Goal: Download file/media

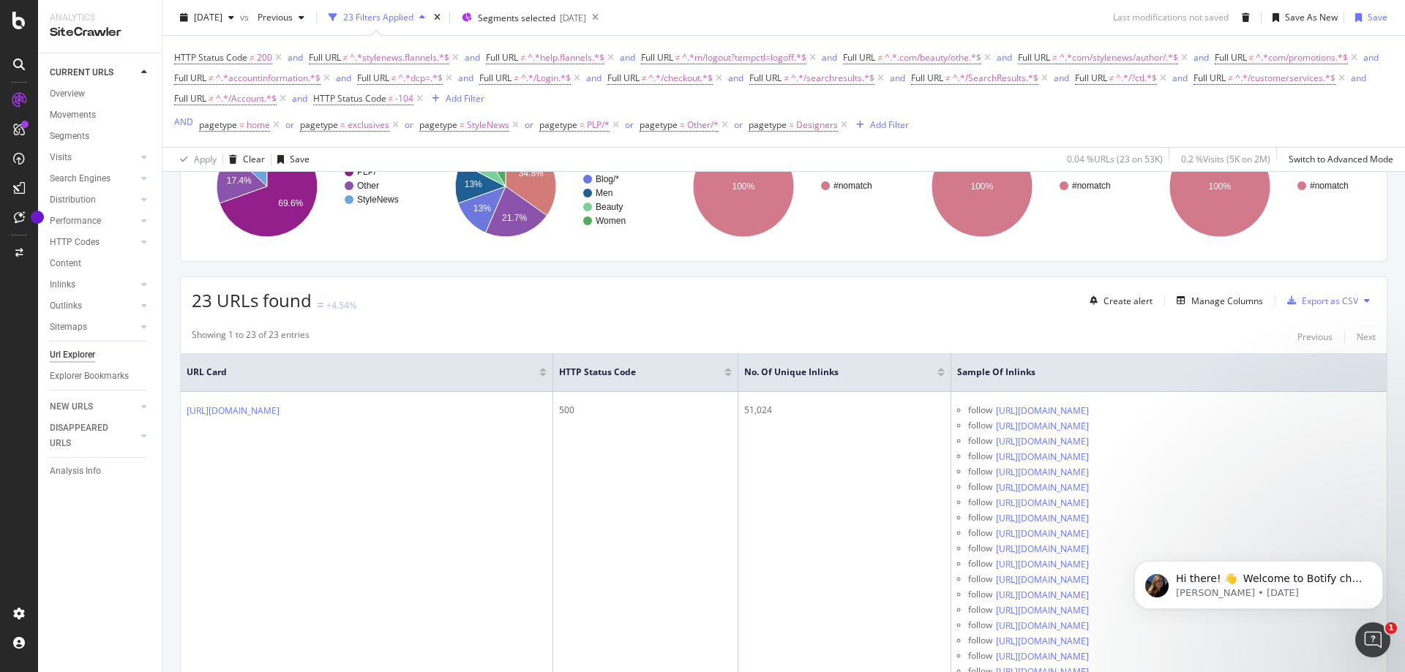
scroll to position [293, 0]
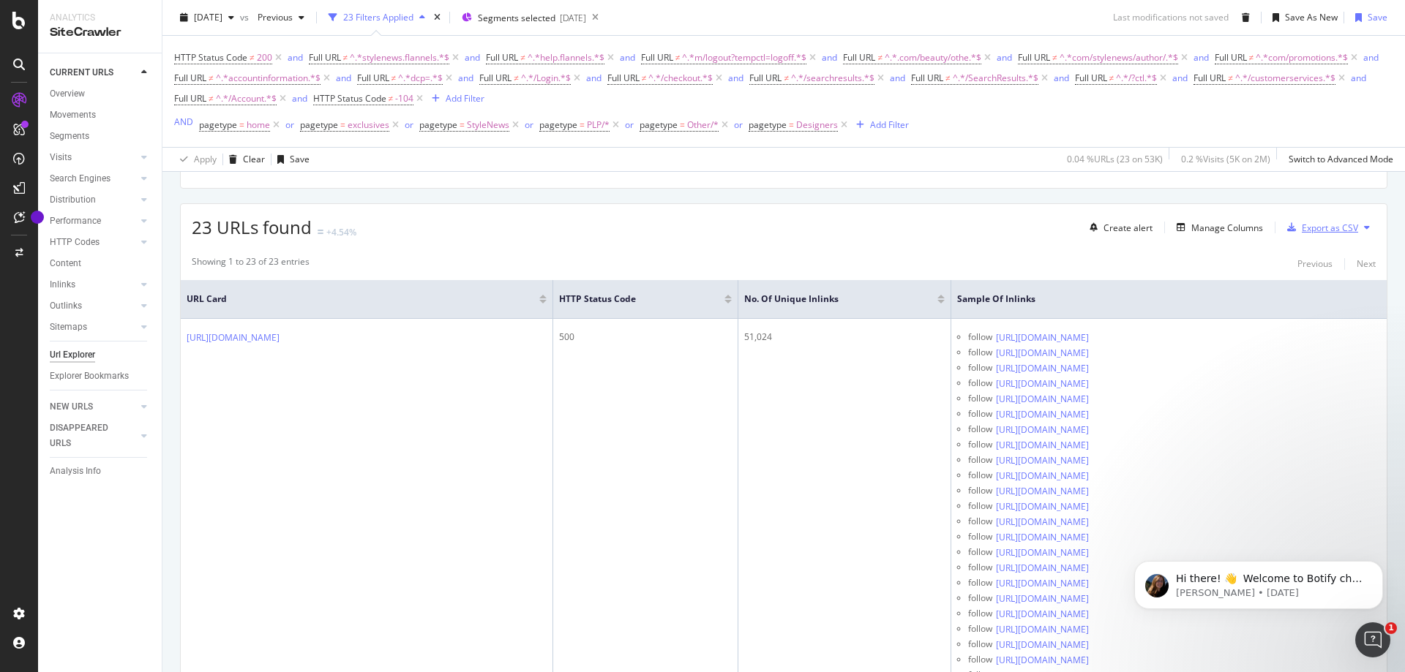
click at [1333, 216] on button "Export as CSV" at bounding box center [1319, 227] width 77 height 23
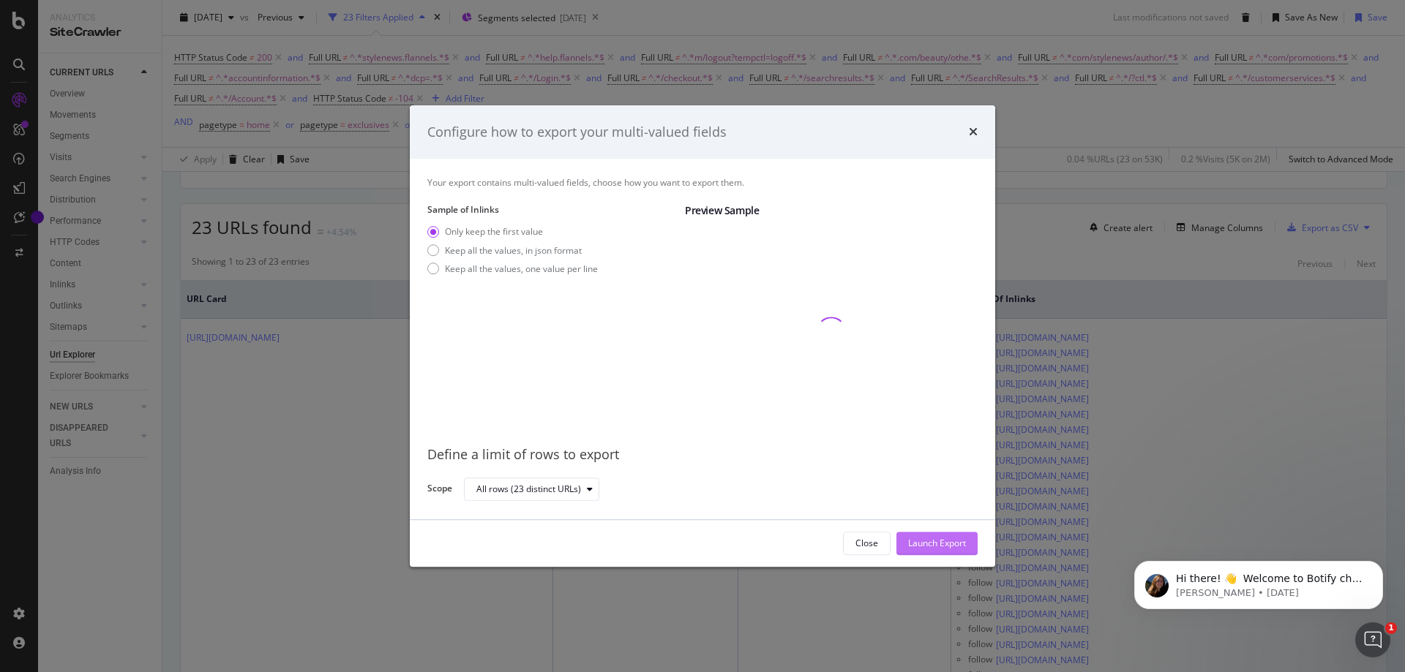
click at [943, 544] on div "Launch Export" at bounding box center [937, 544] width 58 height 12
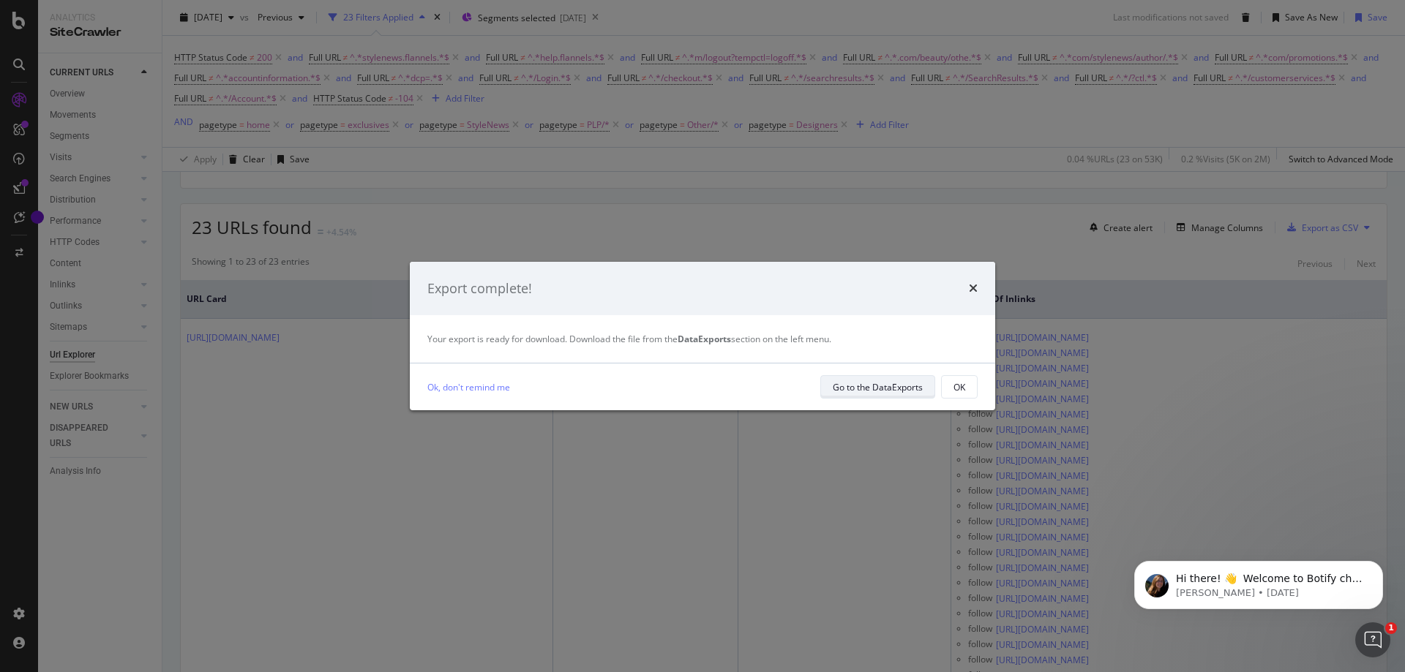
click at [852, 389] on div "Go to the DataExports" at bounding box center [877, 387] width 90 height 12
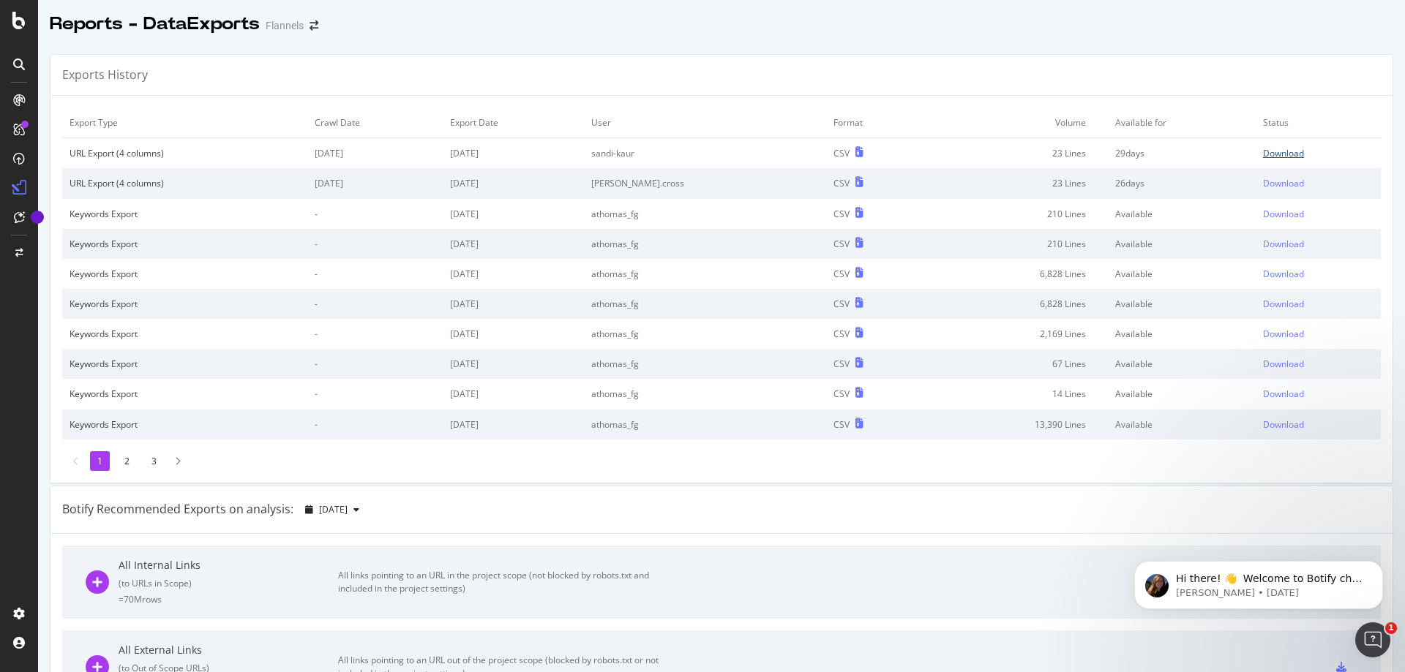
click at [1263, 147] on div "Download" at bounding box center [1283, 153] width 41 height 12
click at [405, 162] on td "2025 Aug. 17th" at bounding box center [374, 153] width 135 height 31
click at [122, 459] on li "2" at bounding box center [127, 461] width 20 height 20
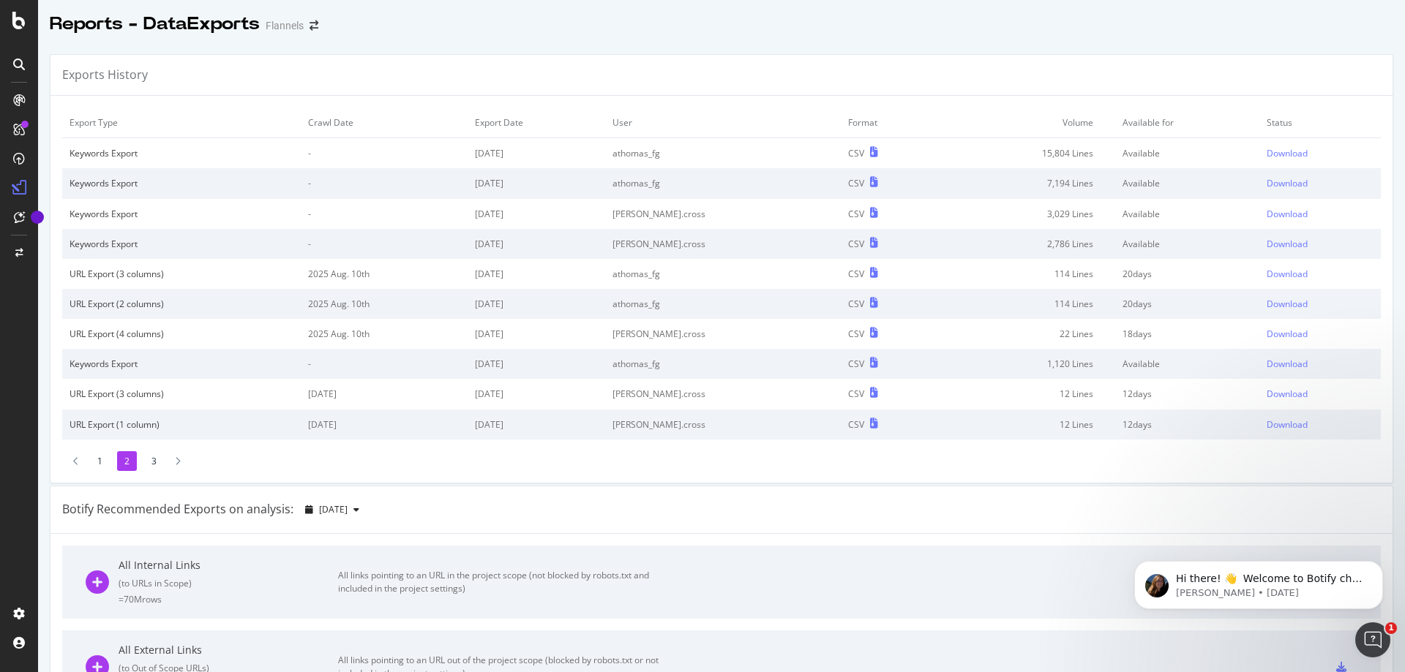
click at [100, 461] on li "1" at bounding box center [100, 461] width 20 height 20
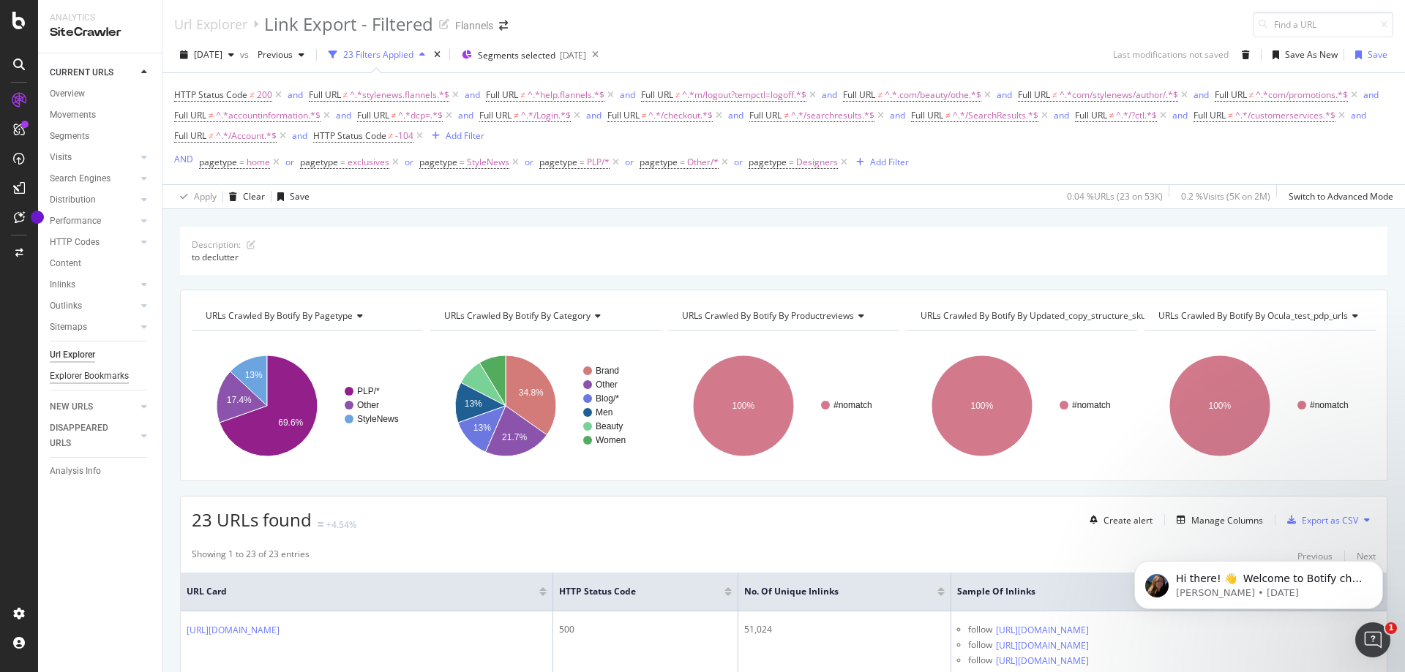
click at [76, 383] on div "Explorer Bookmarks" at bounding box center [89, 376] width 79 height 15
click at [240, 51] on div "button" at bounding box center [231, 54] width 18 height 9
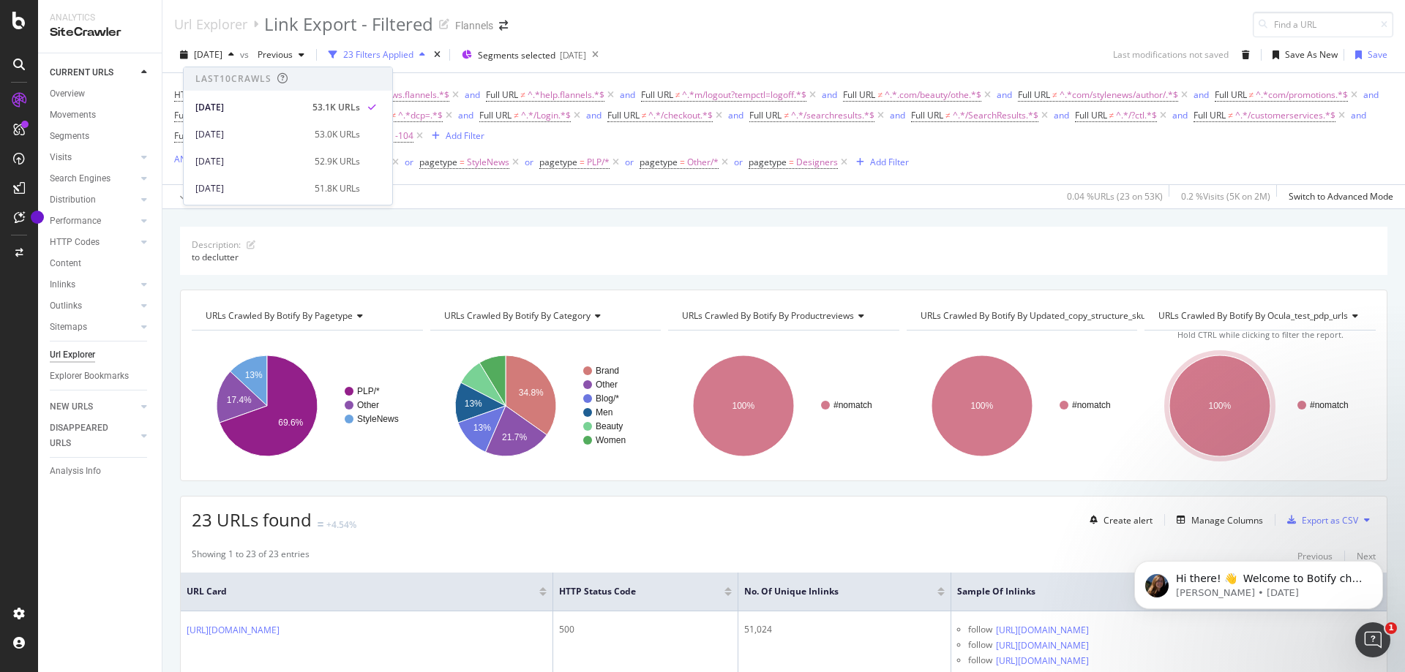
click at [392, 265] on div "Description: to declutter" at bounding box center [783, 251] width 1207 height 48
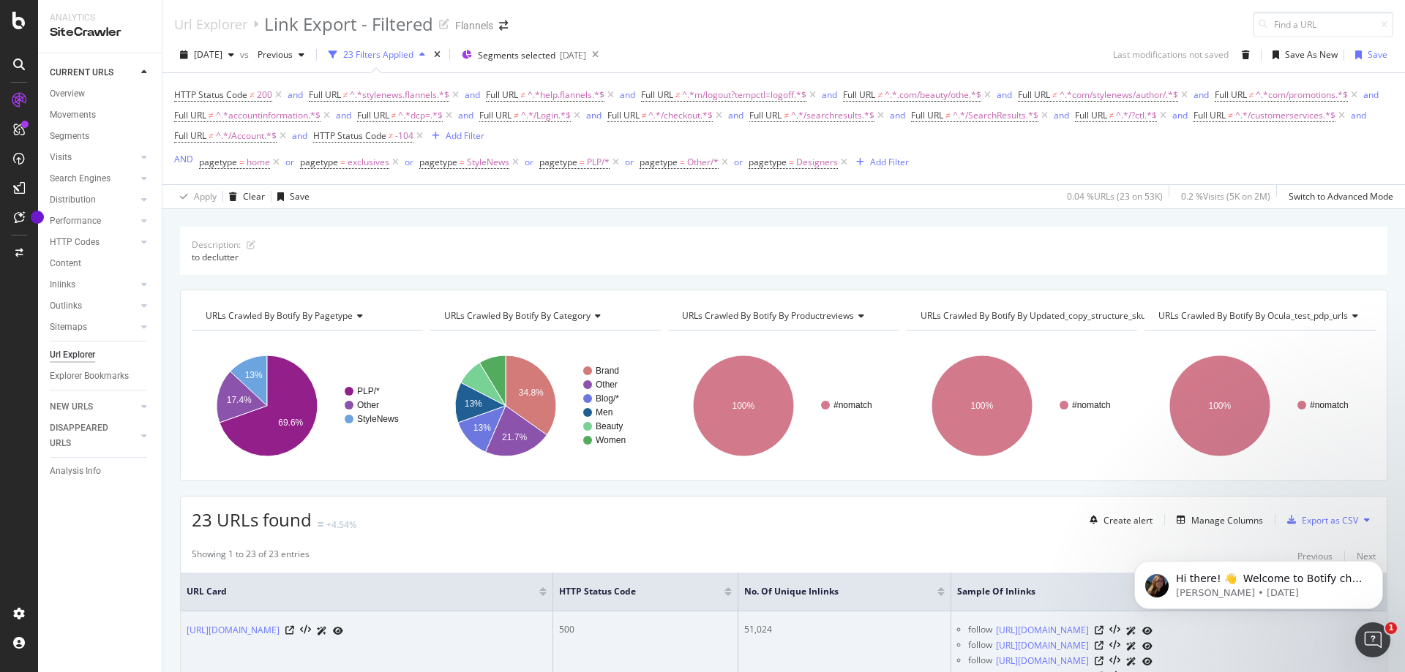
scroll to position [73, 0]
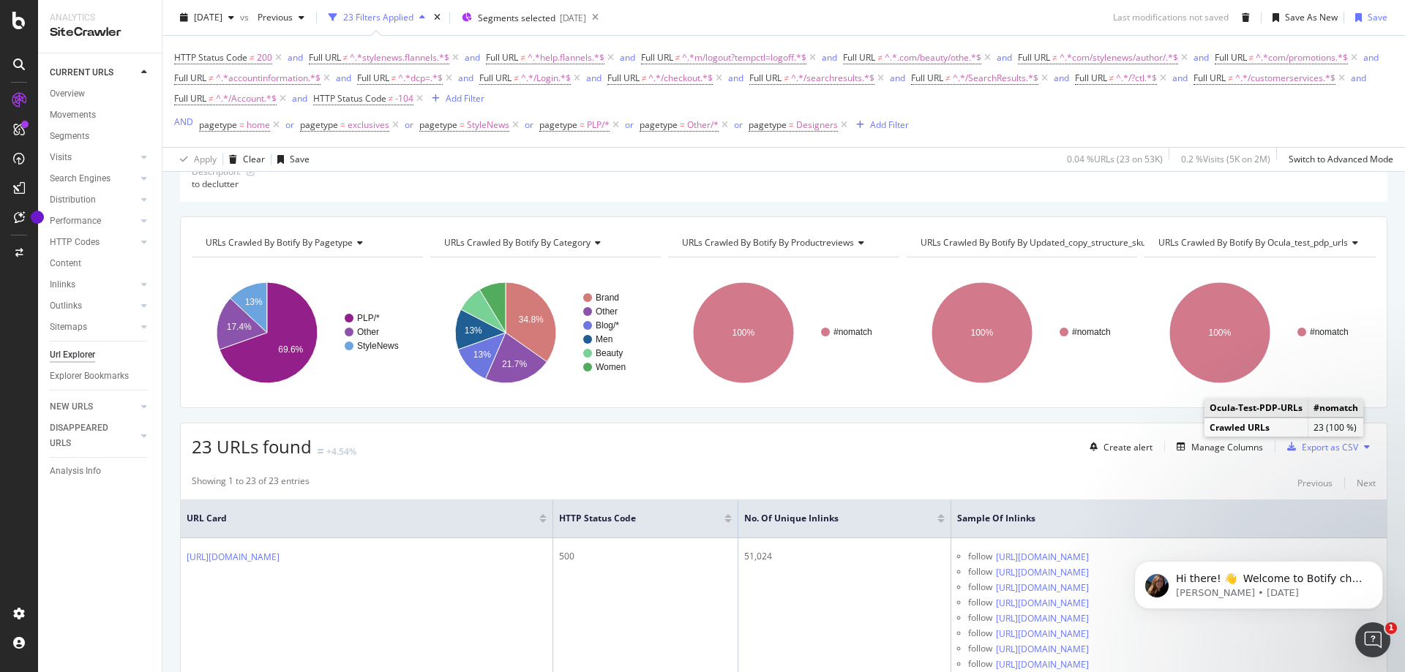
click at [1236, 478] on div "Showing 1 to 23 of 23 entries Previous Next" at bounding box center [784, 484] width 1206 height 18
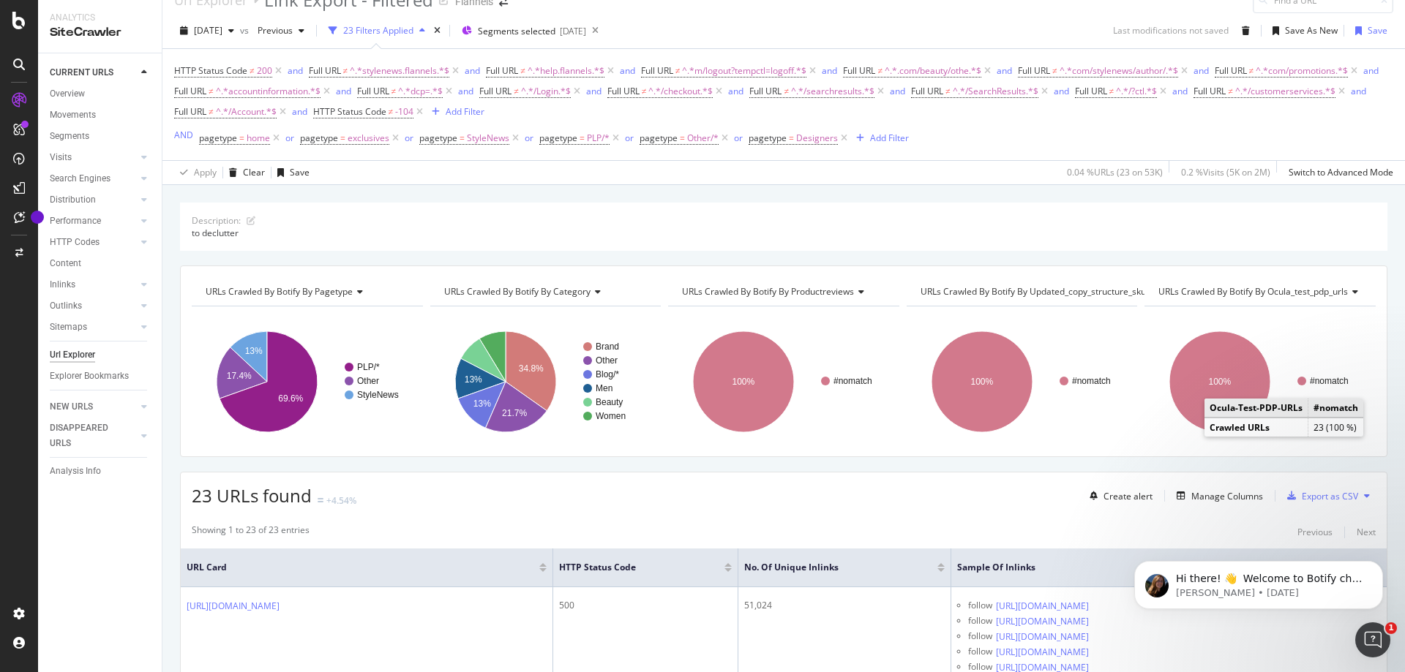
scroll to position [0, 0]
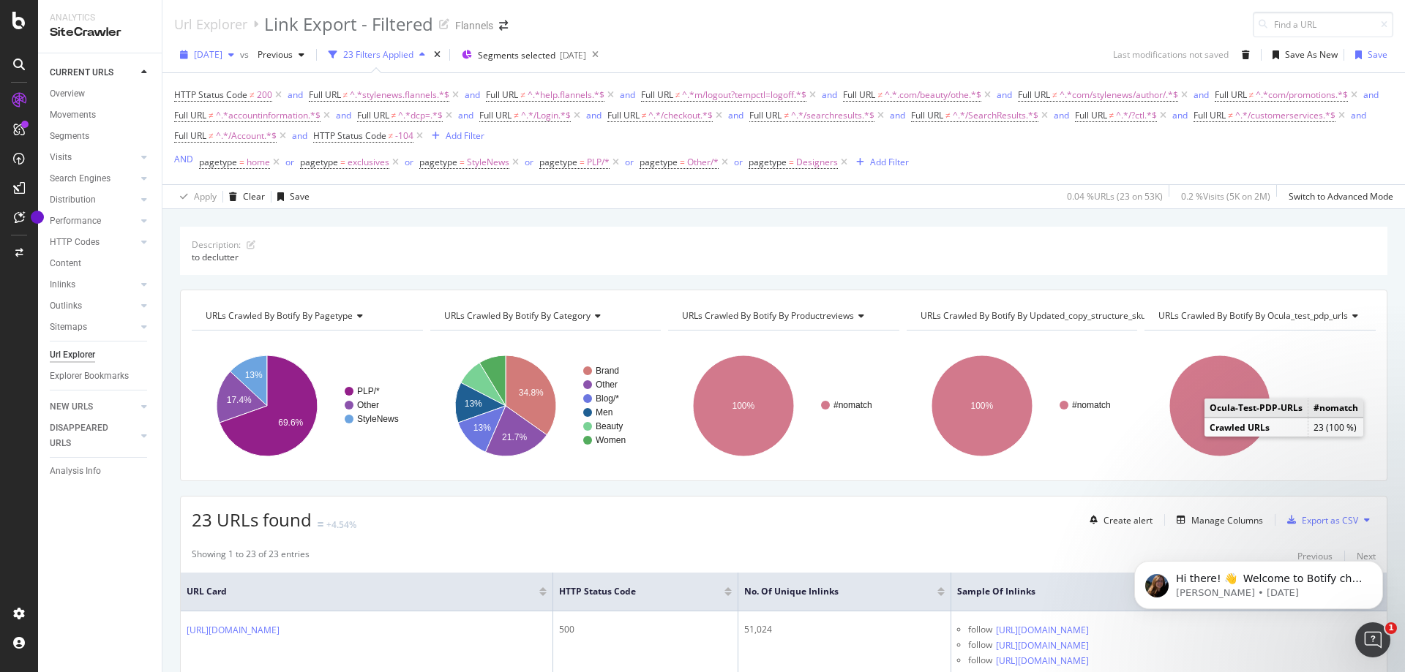
click at [185, 50] on icon "button" at bounding box center [184, 54] width 8 height 9
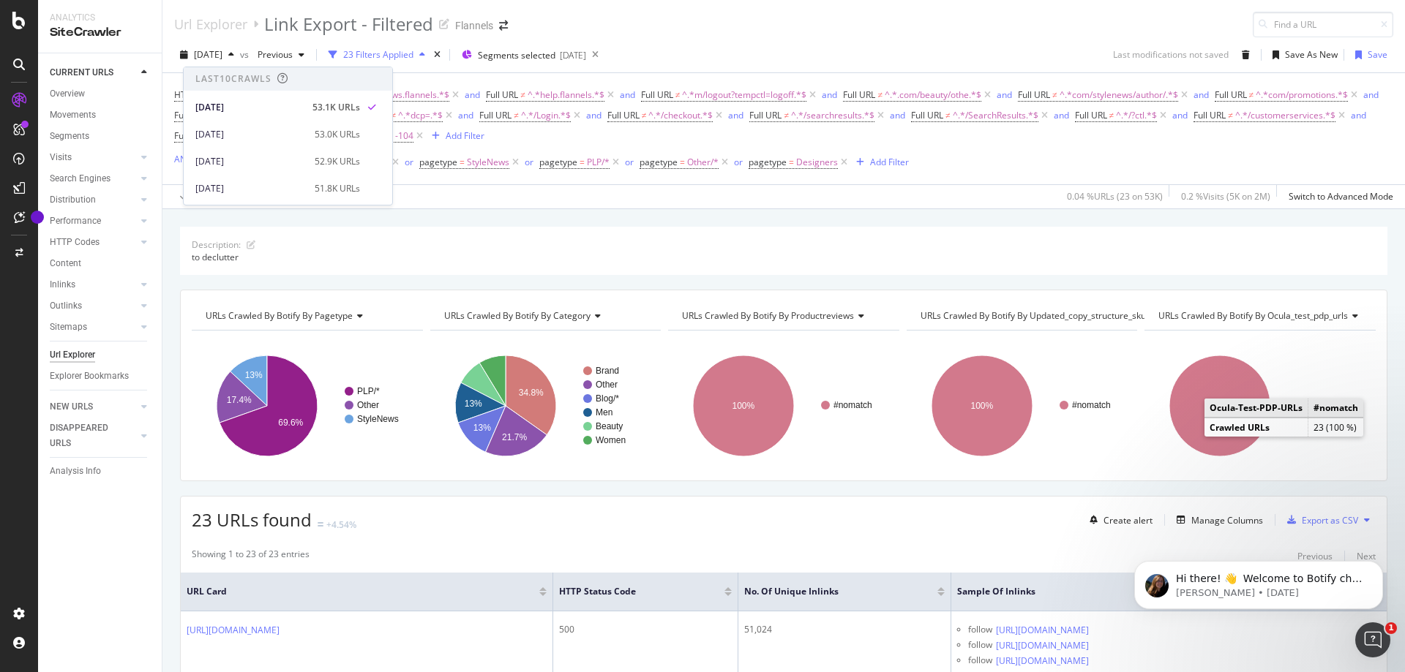
click at [535, 208] on div "Apply Clear Save 0.04 % URLs ( 23 on 53K ) 0.2 % Visits ( 5K on 2M ) Switch to …" at bounding box center [783, 196] width 1242 height 24
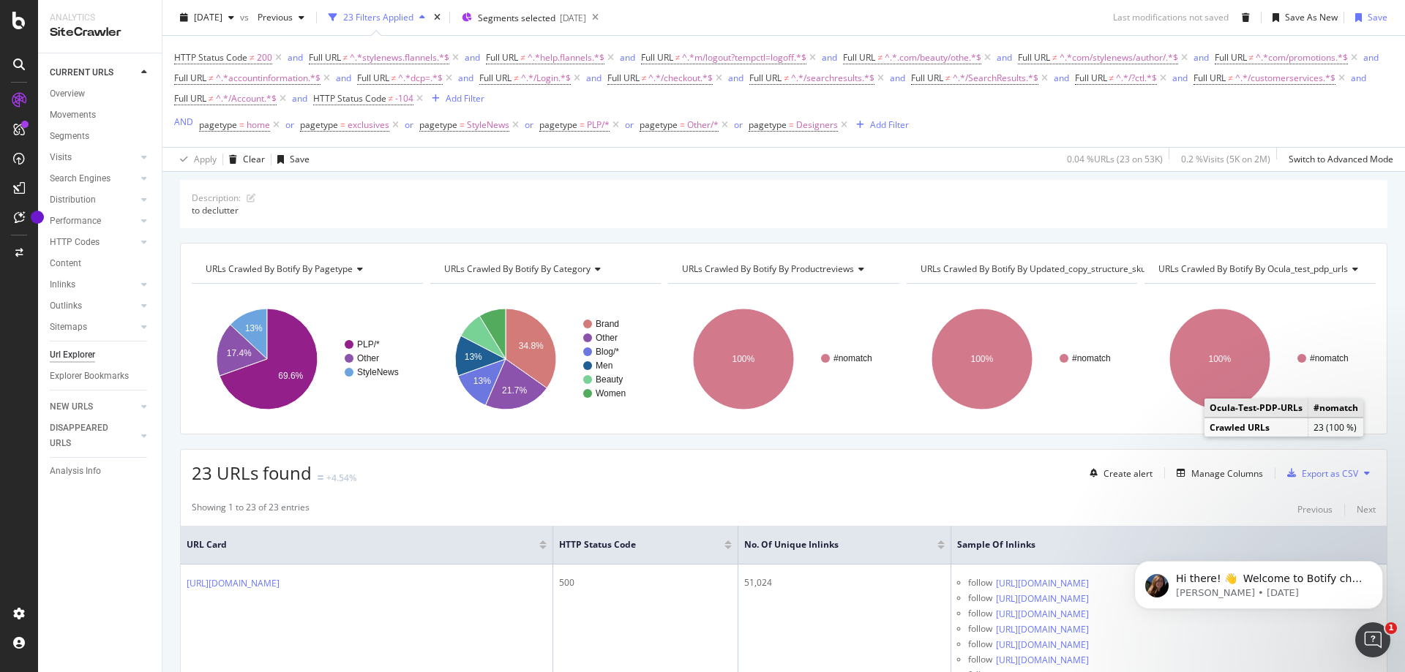
scroll to position [73, 0]
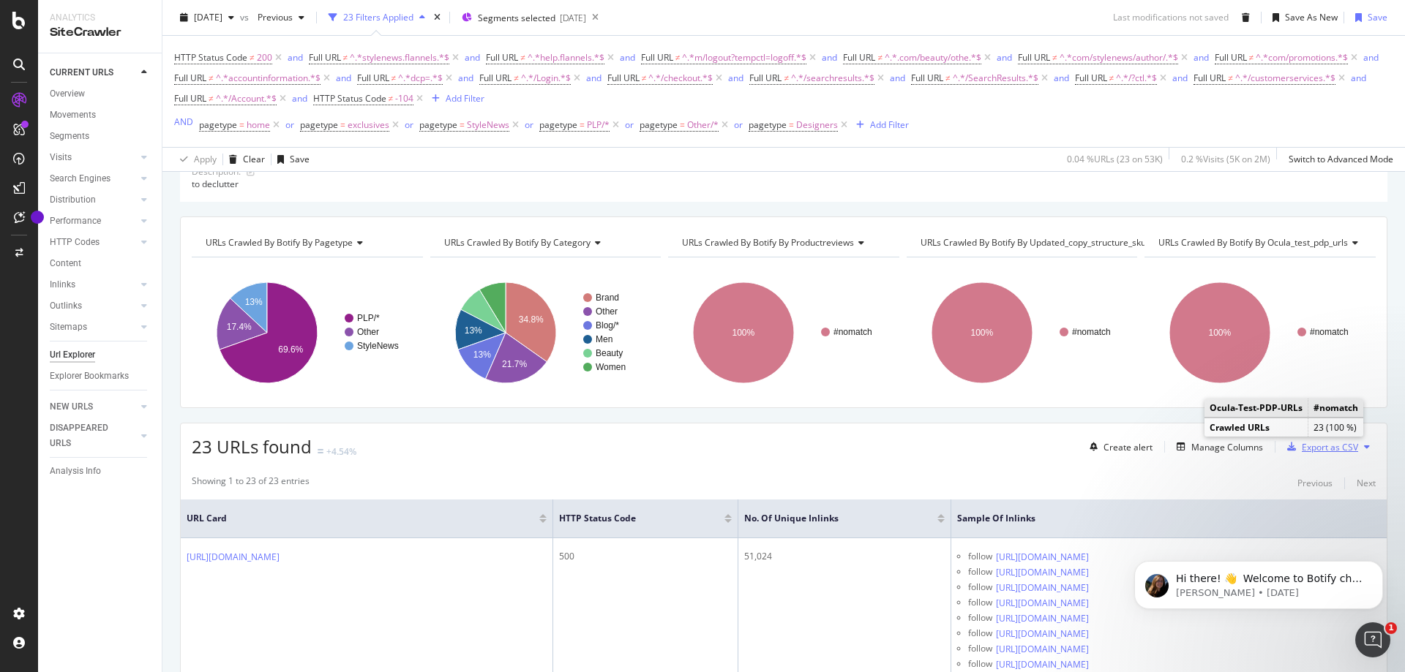
click at [1323, 441] on div "Export as CSV" at bounding box center [1329, 447] width 56 height 12
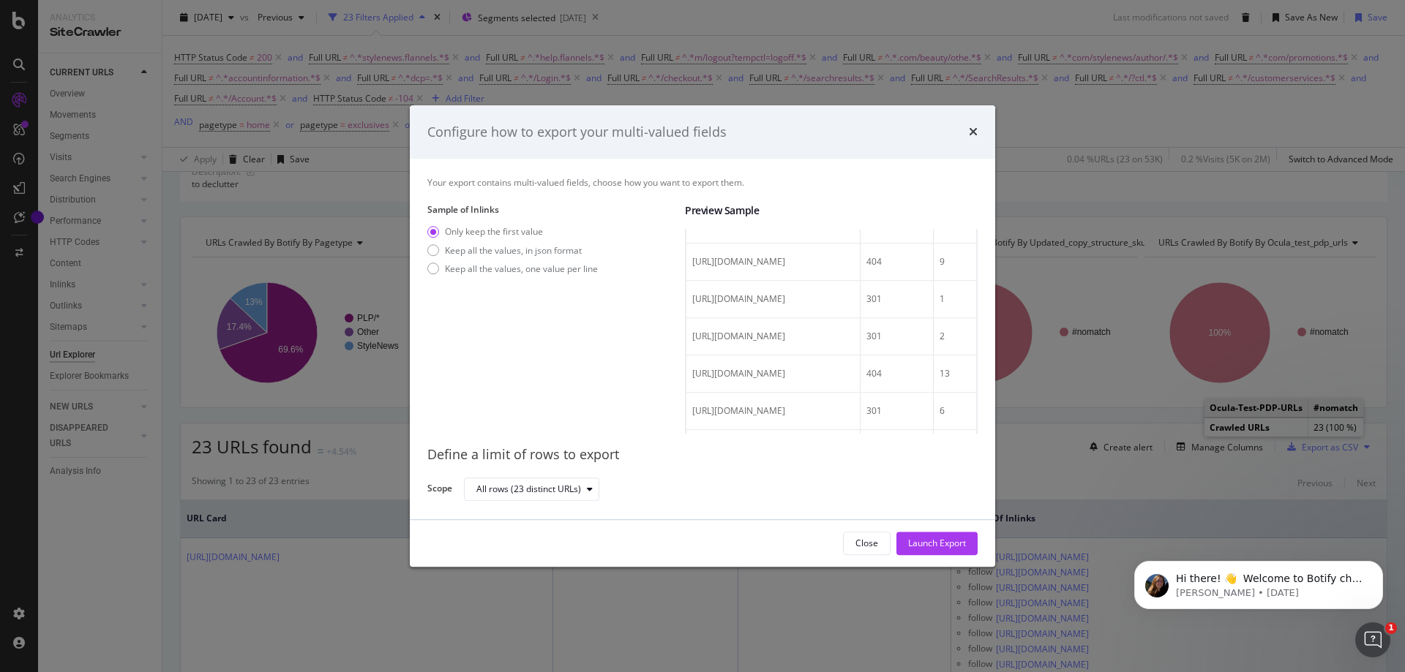
scroll to position [219, 0]
click at [971, 132] on icon "times" at bounding box center [973, 133] width 9 height 12
